Goal: Task Accomplishment & Management: Use online tool/utility

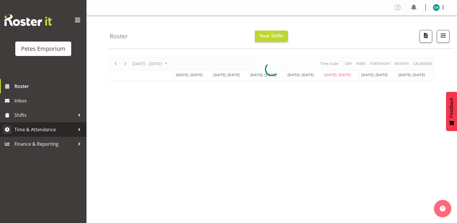
click at [51, 130] on span "Time & Attendance" at bounding box center [44, 129] width 61 height 9
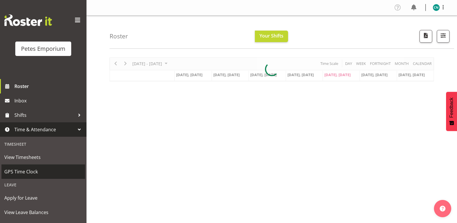
click at [30, 169] on span "GPS Time Clock" at bounding box center [43, 171] width 78 height 9
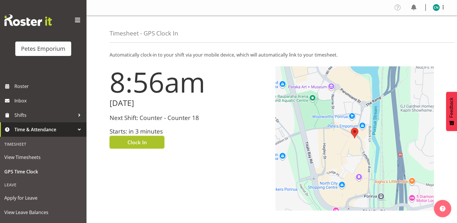
click at [144, 139] on span "Clock In" at bounding box center [136, 141] width 19 height 7
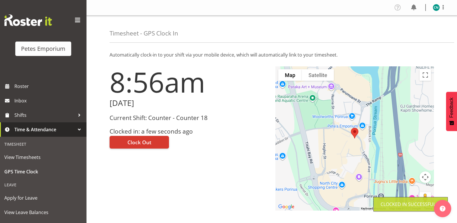
click at [434, 8] on img at bounding box center [436, 7] width 7 height 7
click at [413, 29] on link "Log Out" at bounding box center [418, 30] width 55 height 10
